Goal: Find specific page/section: Find specific page/section

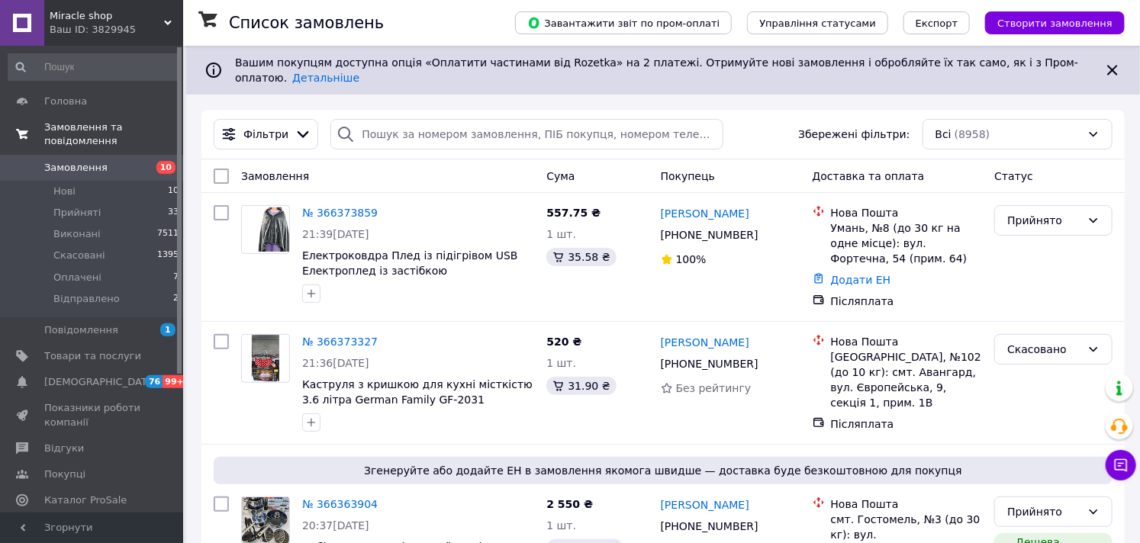
click at [88, 136] on link "Замовлення та повідомлення" at bounding box center [94, 134] width 188 height 40
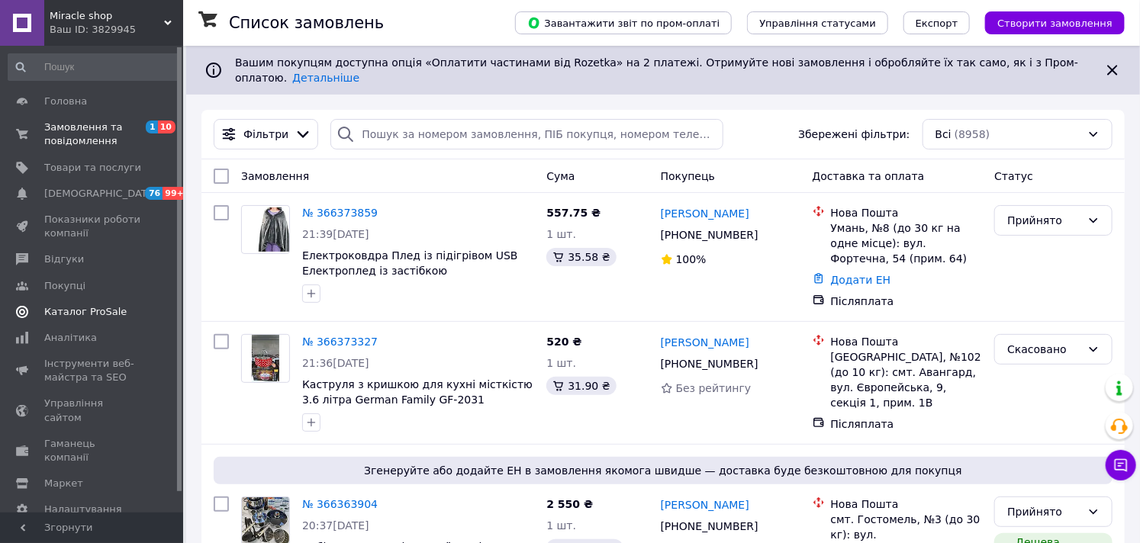
click at [95, 301] on link "Каталог ProSale" at bounding box center [94, 312] width 188 height 26
